Goal: Information Seeking & Learning: Learn about a topic

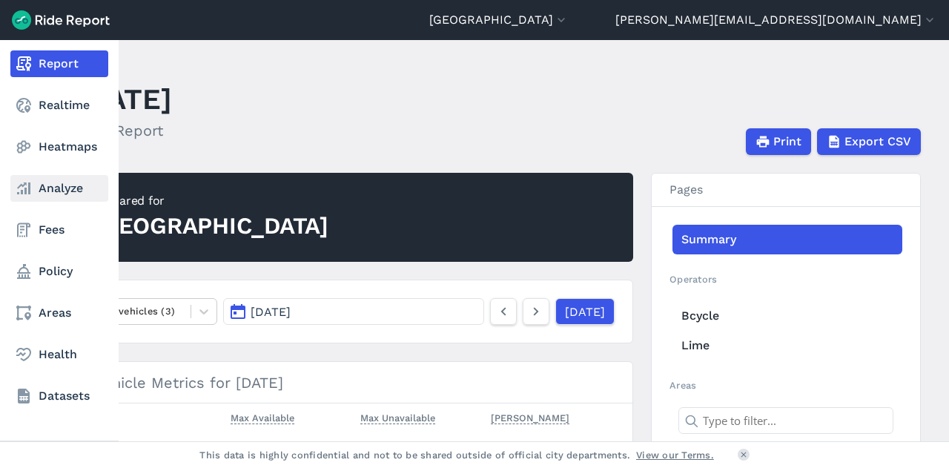
click at [43, 182] on link "Analyze" at bounding box center [59, 188] width 98 height 27
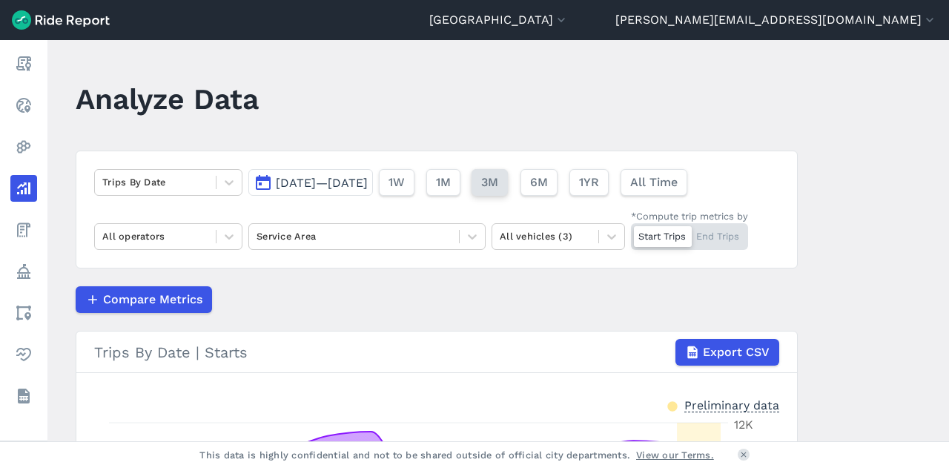
click at [498, 182] on span "3M" at bounding box center [489, 183] width 17 height 18
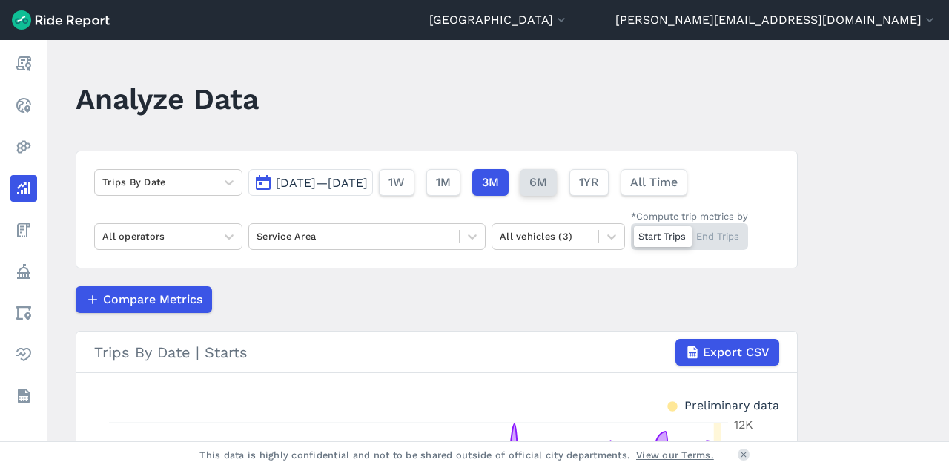
click at [547, 176] on span "6M" at bounding box center [539, 183] width 18 height 18
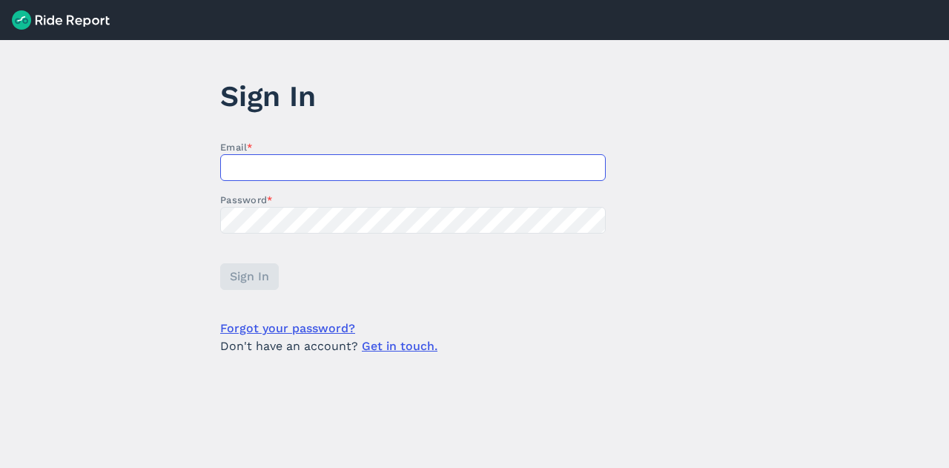
type input "[PERSON_NAME][EMAIL_ADDRESS][DOMAIN_NAME]"
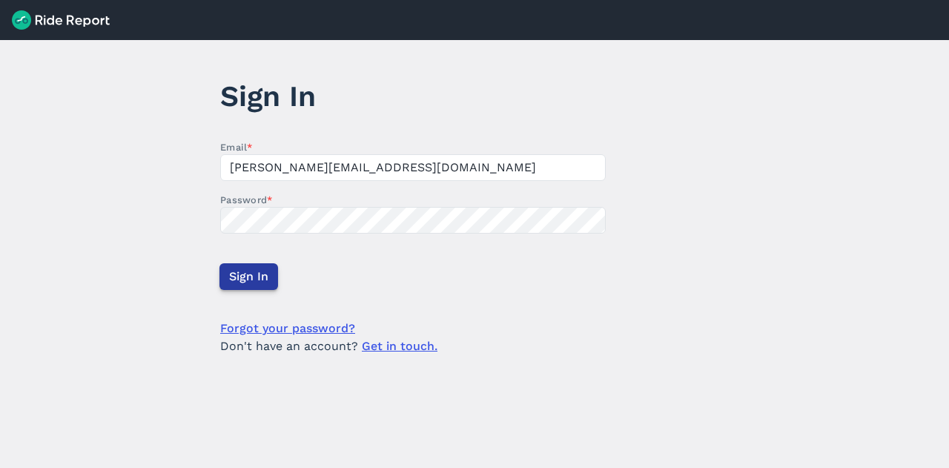
click at [248, 281] on span "Sign In" at bounding box center [248, 277] width 39 height 18
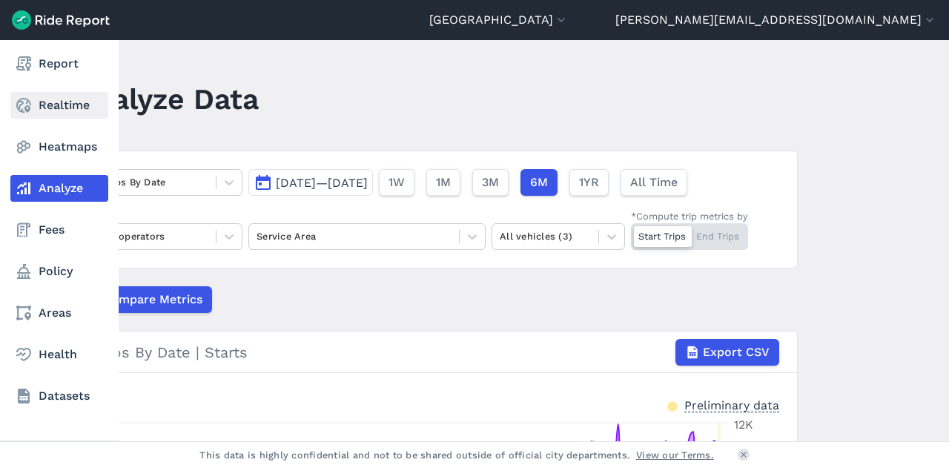
click at [35, 110] on link "Realtime" at bounding box center [59, 105] width 98 height 27
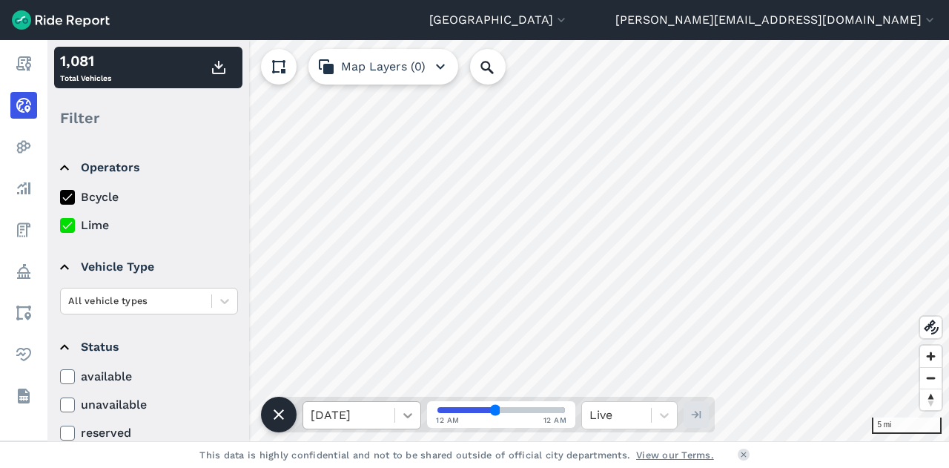
click at [406, 416] on icon at bounding box center [408, 415] width 15 height 15
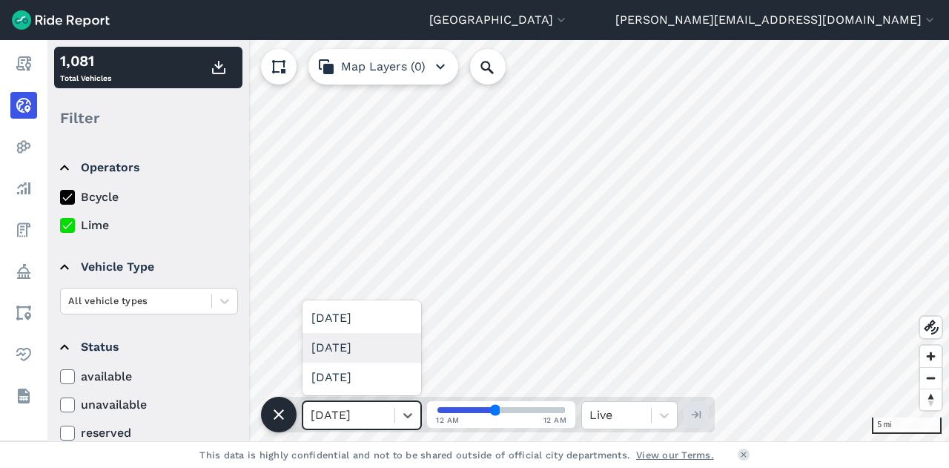
click at [341, 357] on div "[DATE]" at bounding box center [362, 348] width 119 height 30
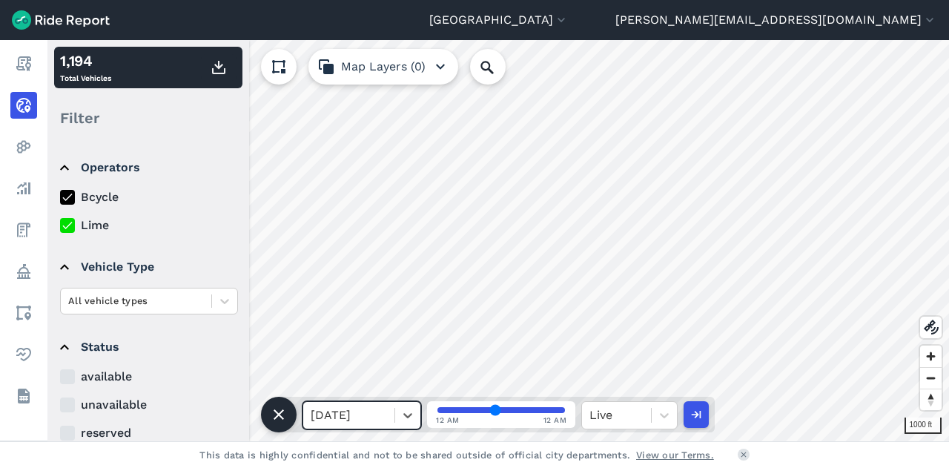
click at [502, 412] on input "range" at bounding box center [502, 410] width 128 height 6
click at [513, 411] on input "range" at bounding box center [502, 410] width 128 height 6
click at [526, 407] on input "range" at bounding box center [502, 410] width 128 height 6
click at [544, 409] on input "range" at bounding box center [502, 410] width 128 height 6
type input "0"
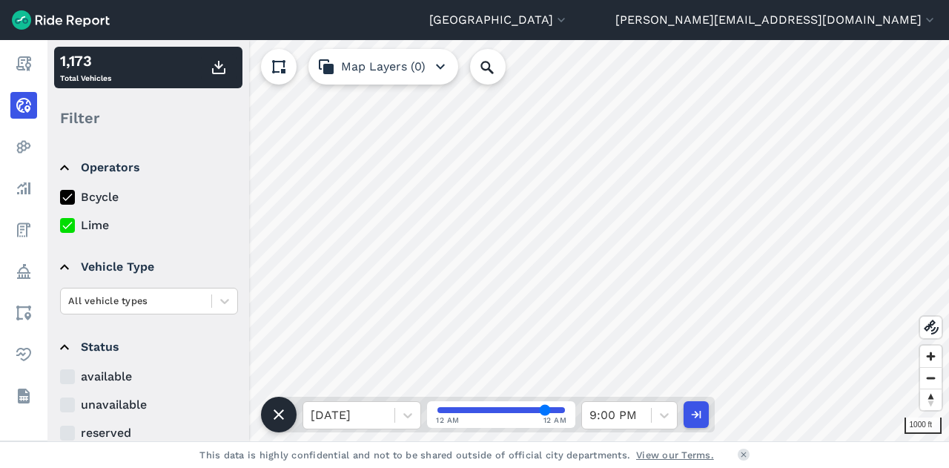
click at [559, 410] on input "range" at bounding box center [502, 410] width 128 height 6
